Goal: Navigation & Orientation: Understand site structure

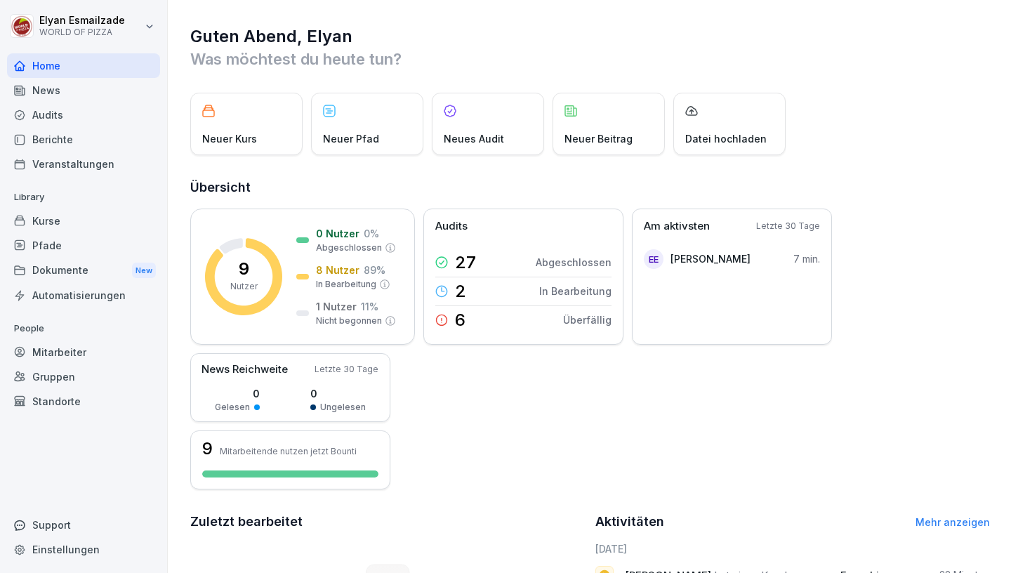
click at [124, 84] on div "News" at bounding box center [83, 90] width 153 height 25
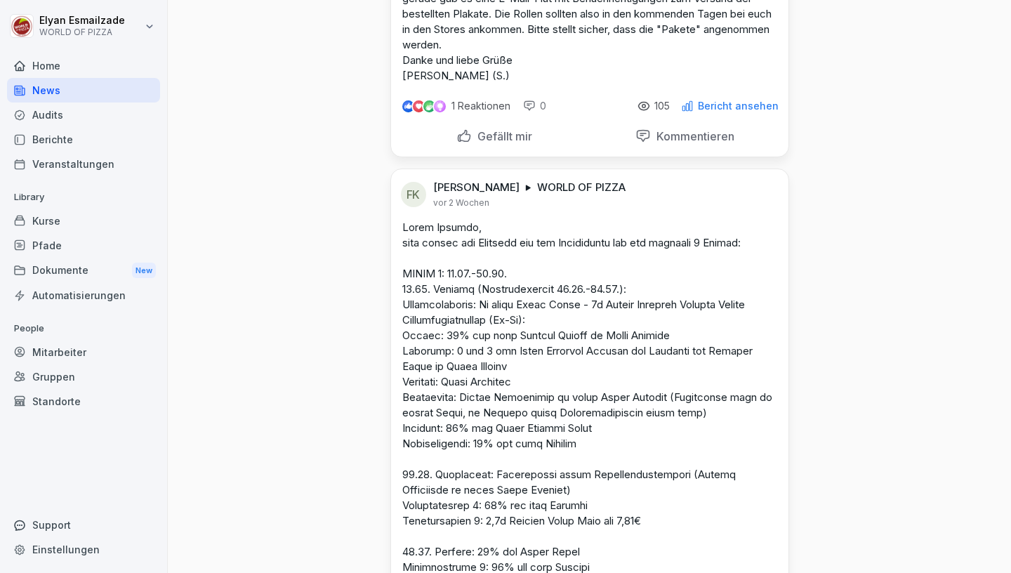
scroll to position [131, 0]
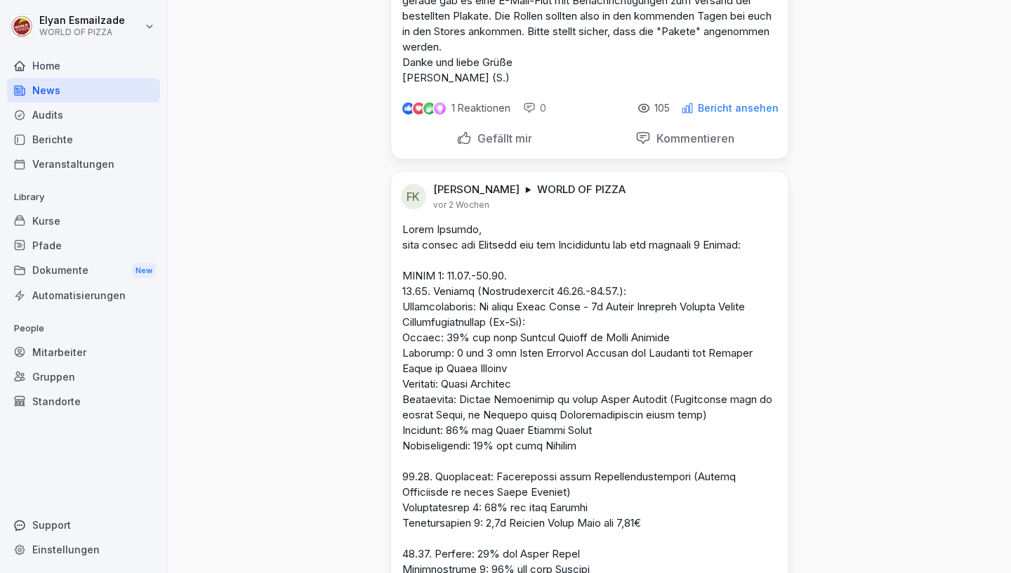
click at [102, 146] on div "Berichte" at bounding box center [83, 139] width 153 height 25
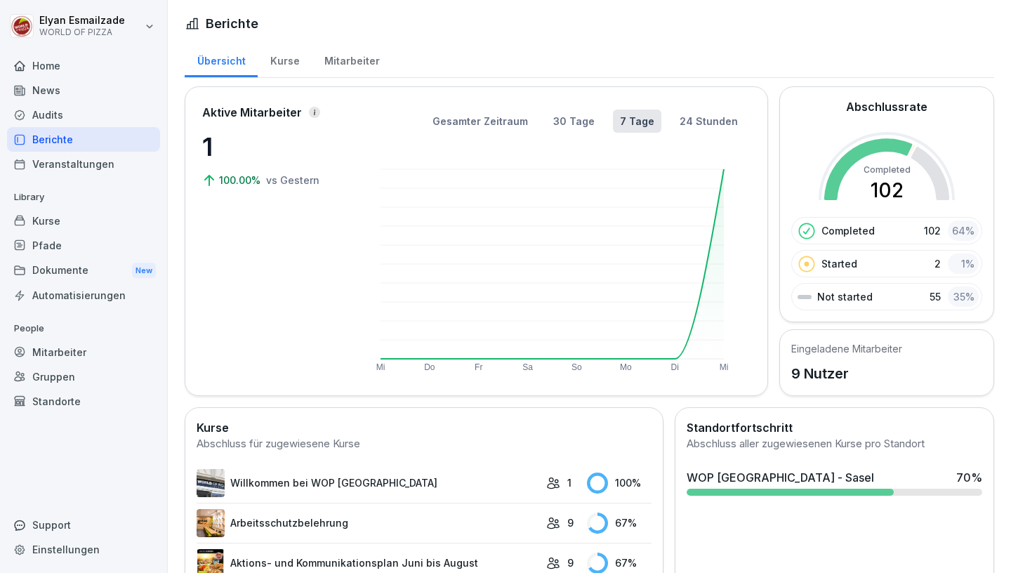
click at [368, 65] on div "Mitarbeiter" at bounding box center [352, 59] width 80 height 36
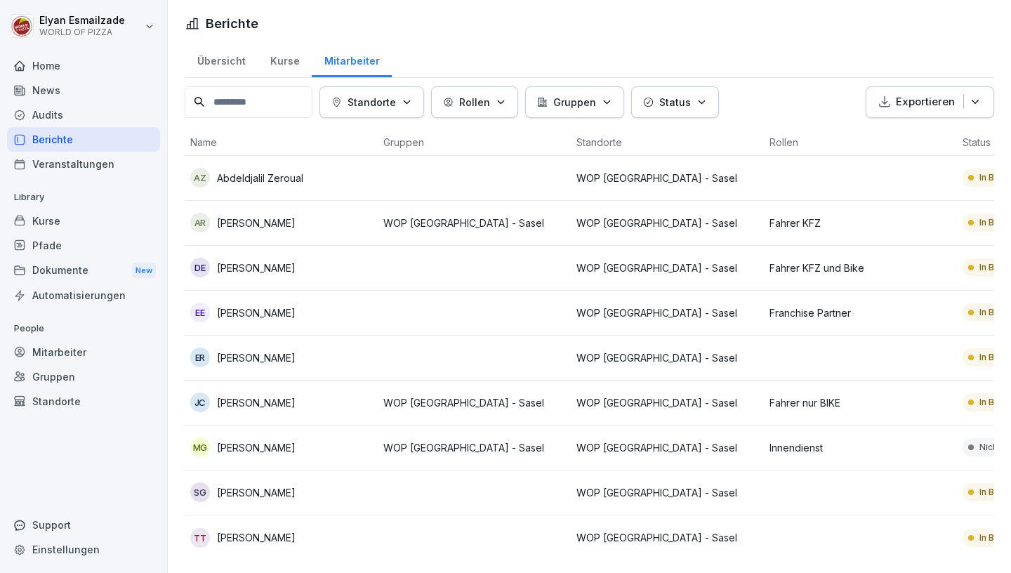
click at [110, 272] on div "Dokumente New" at bounding box center [83, 271] width 153 height 26
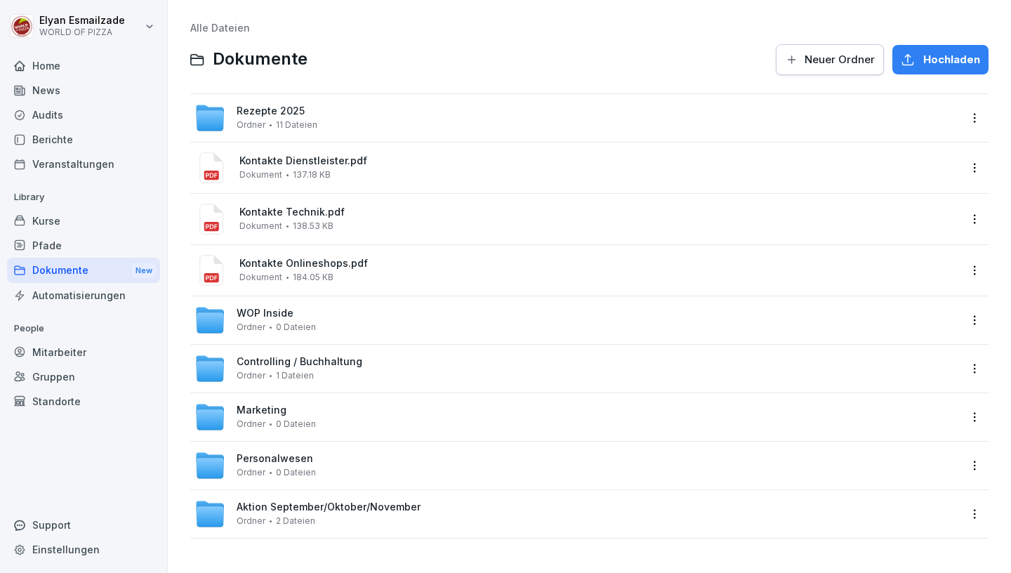
click at [126, 249] on div "Pfade" at bounding box center [83, 245] width 153 height 25
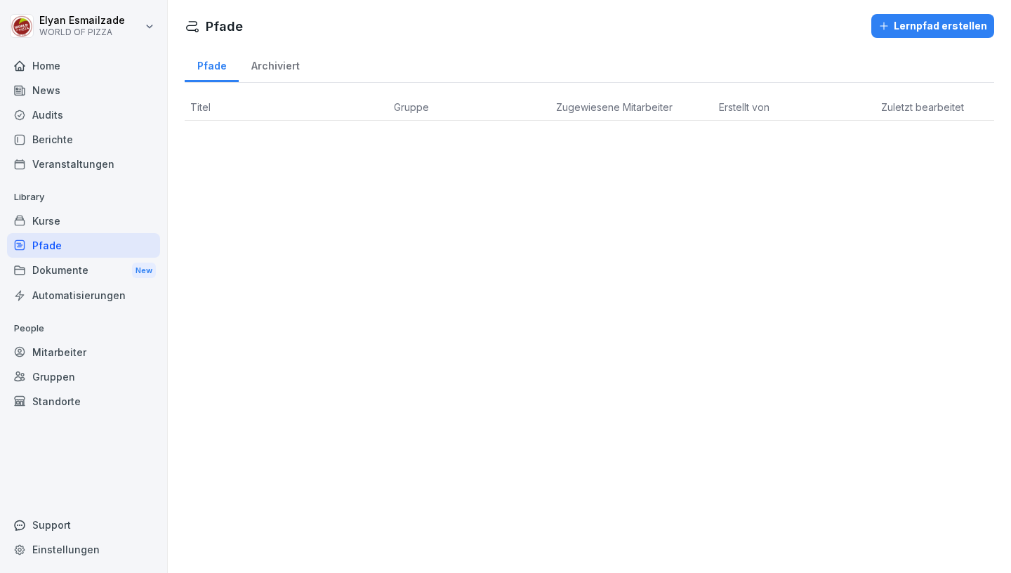
click at [86, 295] on div "Automatisierungen" at bounding box center [83, 295] width 153 height 25
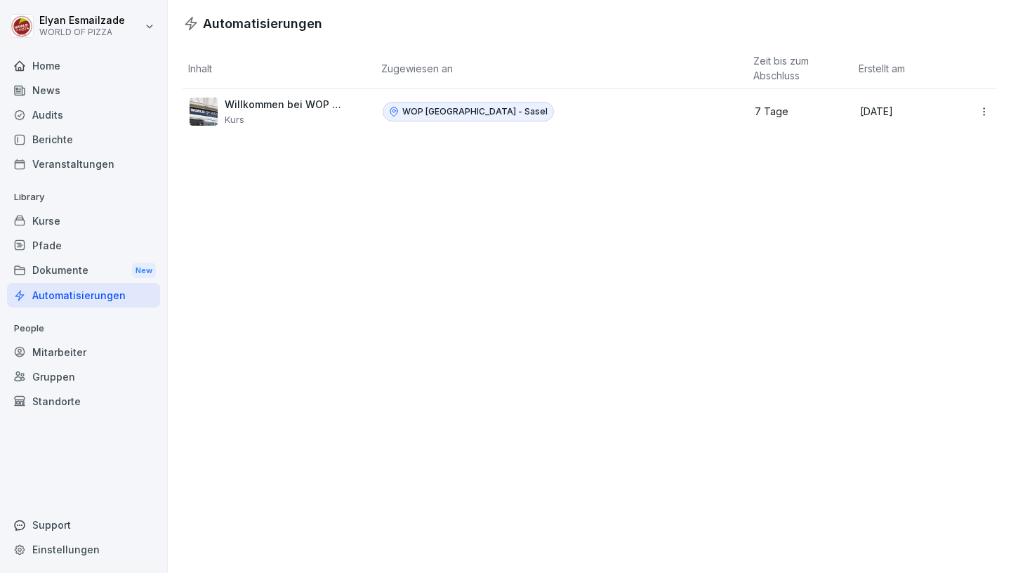
click at [102, 69] on div "Home" at bounding box center [83, 65] width 153 height 25
